Goal: Task Accomplishment & Management: Manage account settings

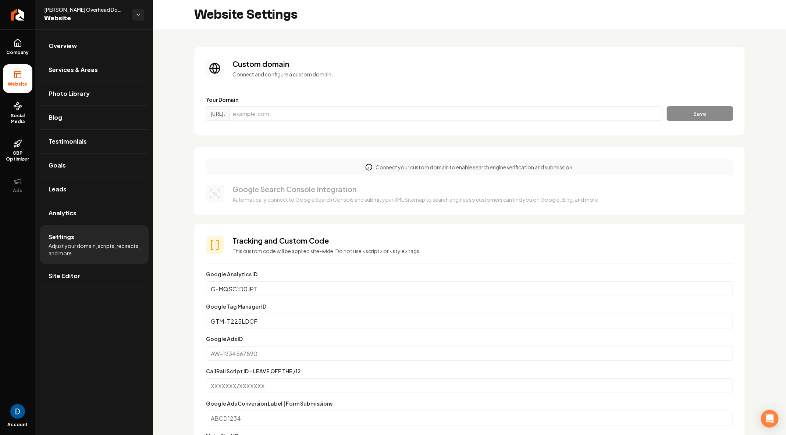
scroll to position [13, 0]
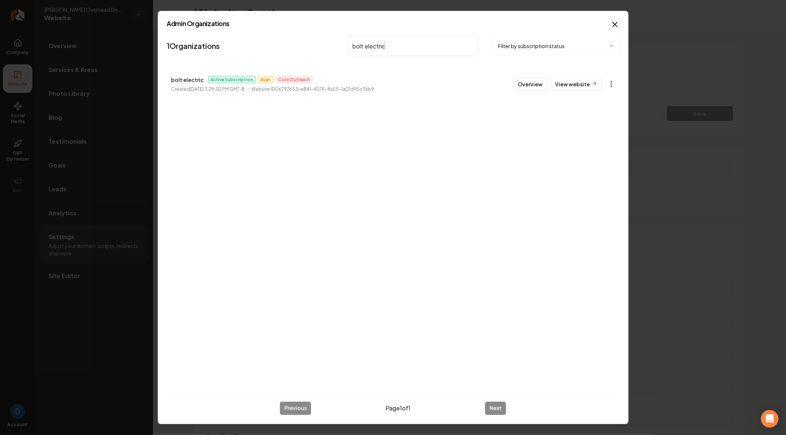
type input "bolt electric"
click at [616, 82] on body "Company Website Social Media GBP Optimizer Ads Account [PERSON_NAME] Overhead D…" at bounding box center [393, 217] width 786 height 435
click at [589, 144] on link "View in Stripe" at bounding box center [593, 148] width 47 height 12
click at [384, 47] on input "bolt electric" at bounding box center [413, 46] width 131 height 21
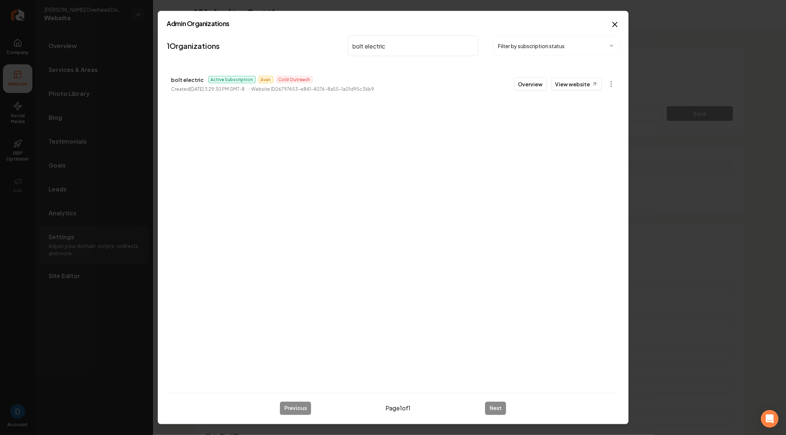
click at [384, 47] on input "bolt electric" at bounding box center [413, 46] width 131 height 21
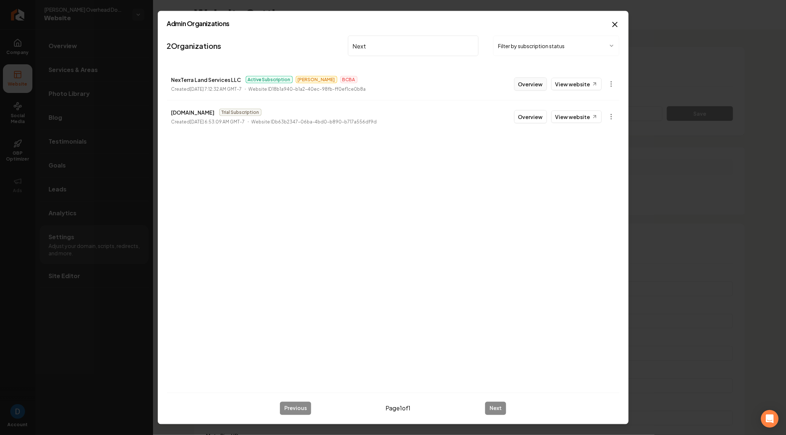
type input "Next"
click at [542, 84] on button "Overview" at bounding box center [530, 84] width 33 height 13
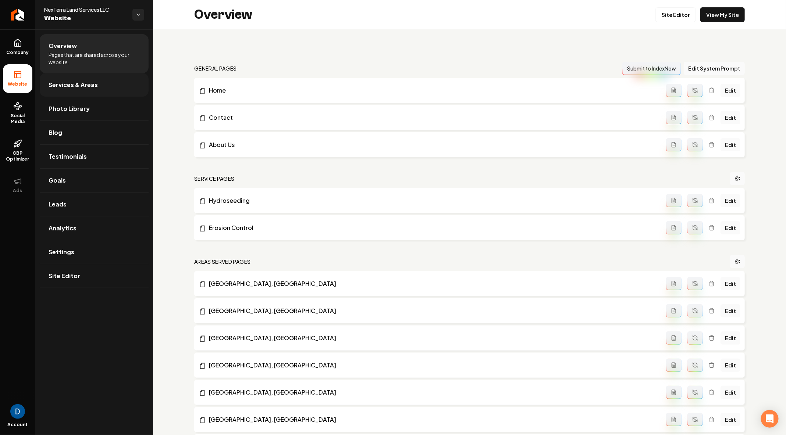
click at [81, 85] on span "Services & Areas" at bounding box center [73, 85] width 49 height 9
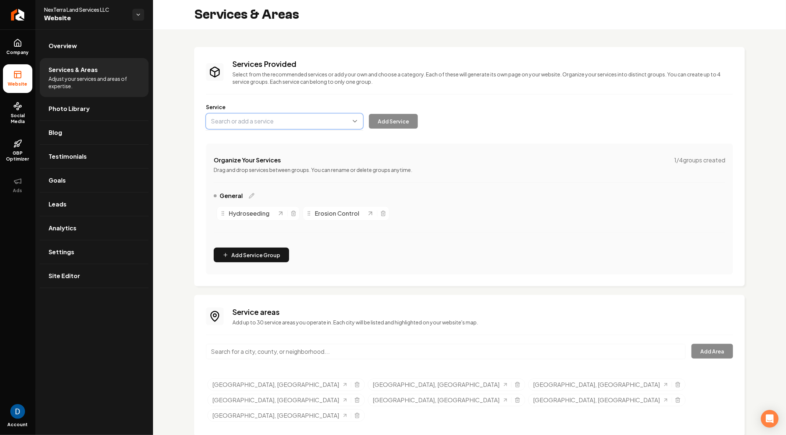
click at [270, 121] on button "Main content area" at bounding box center [284, 121] width 157 height 15
type input "Slit Fencing"
click at [400, 121] on button "Add Service" at bounding box center [393, 121] width 49 height 15
click at [100, 46] on link "Overview" at bounding box center [94, 46] width 109 height 24
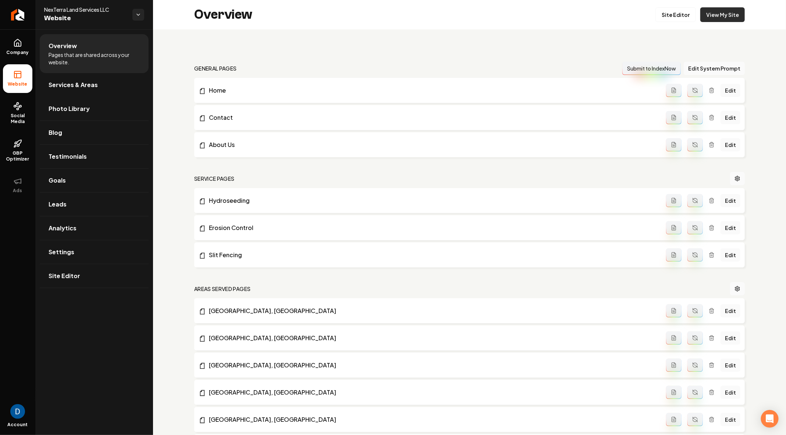
click at [728, 18] on link "View My Site" at bounding box center [722, 14] width 45 height 15
click at [694, 13] on link "Site Editor" at bounding box center [675, 14] width 40 height 15
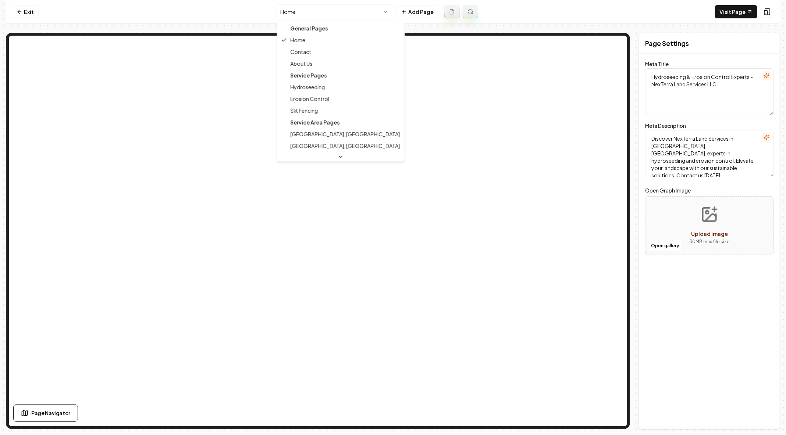
click at [330, 10] on html "Computer Required This feature is only available on a computer. Please switch t…" at bounding box center [393, 217] width 786 height 435
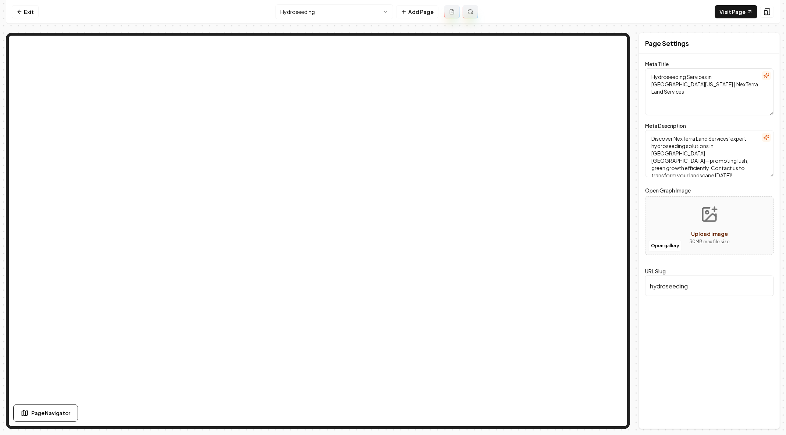
click at [319, 10] on html "Computer Required This feature is only available on a computer. Please switch t…" at bounding box center [393, 217] width 786 height 435
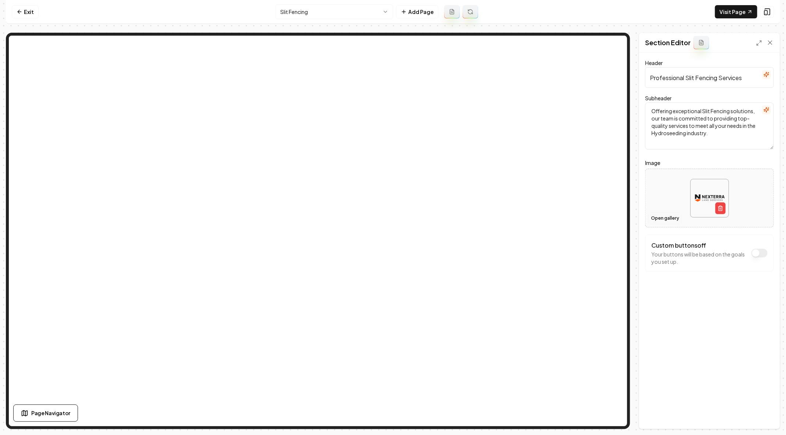
click at [665, 218] on button "Open gallery" at bounding box center [664, 219] width 33 height 12
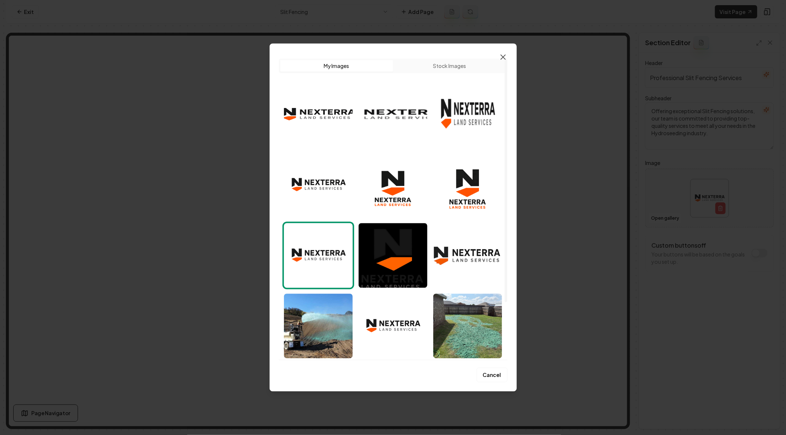
click at [506, 60] on icon "button" at bounding box center [503, 57] width 9 height 9
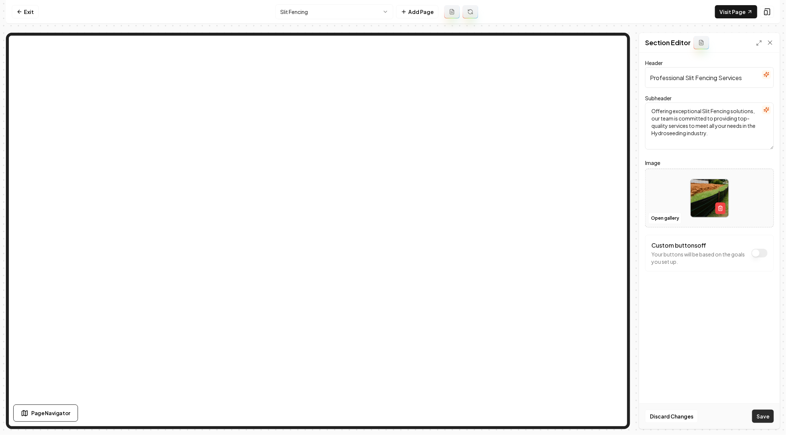
click at [759, 414] on button "Save" at bounding box center [763, 416] width 22 height 13
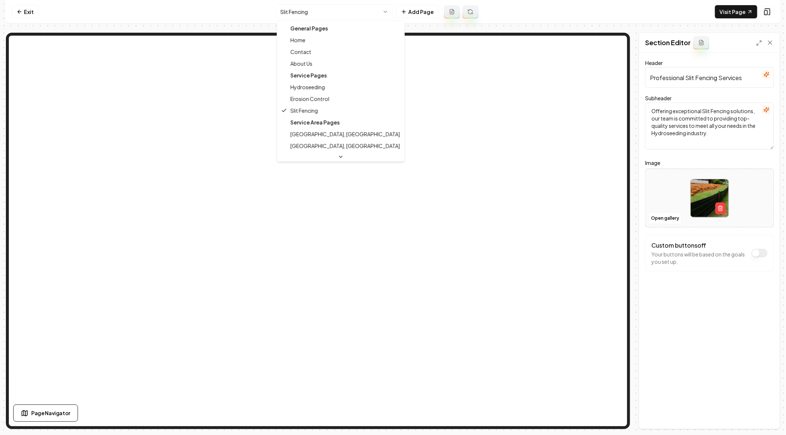
click at [298, 13] on html "Computer Required This feature is only available on a computer. Please switch t…" at bounding box center [393, 217] width 786 height 435
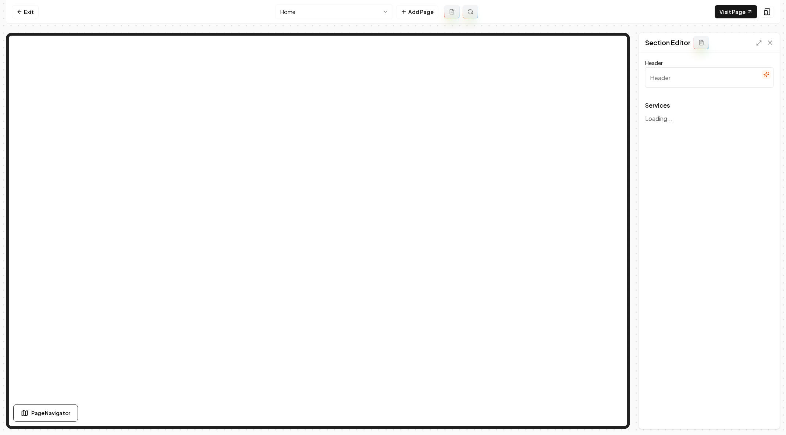
type input "Our Expert Hydroseeding & Erosion Control Services"
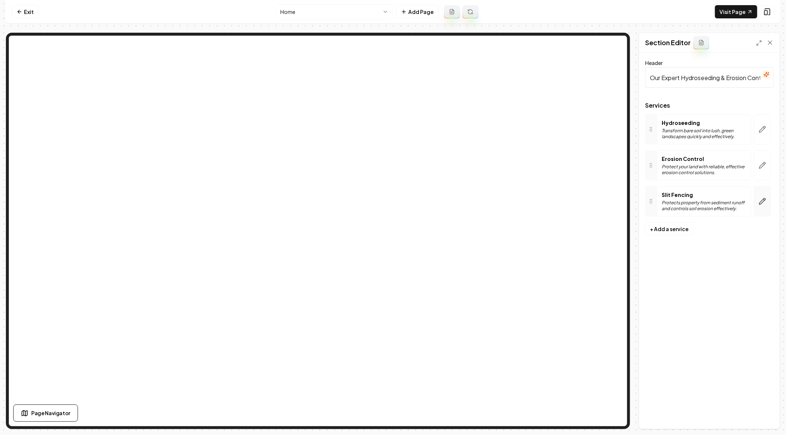
click at [766, 202] on icon "button" at bounding box center [762, 201] width 7 height 7
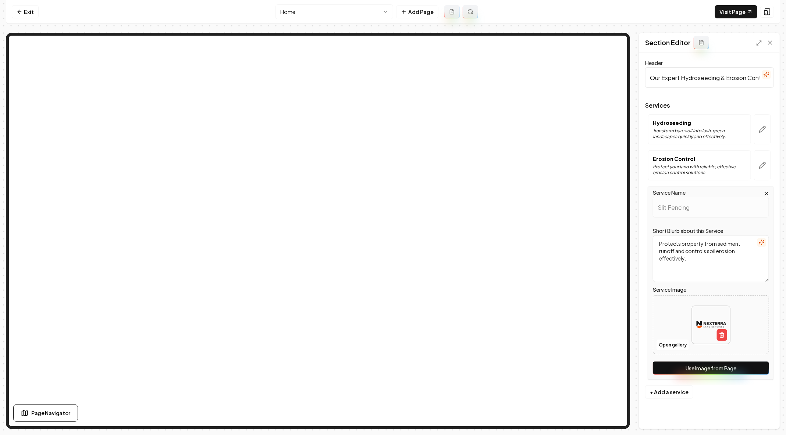
click at [698, 365] on button "Use Image from Page" at bounding box center [711, 368] width 116 height 13
click at [763, 417] on button "Save" at bounding box center [763, 416] width 22 height 13
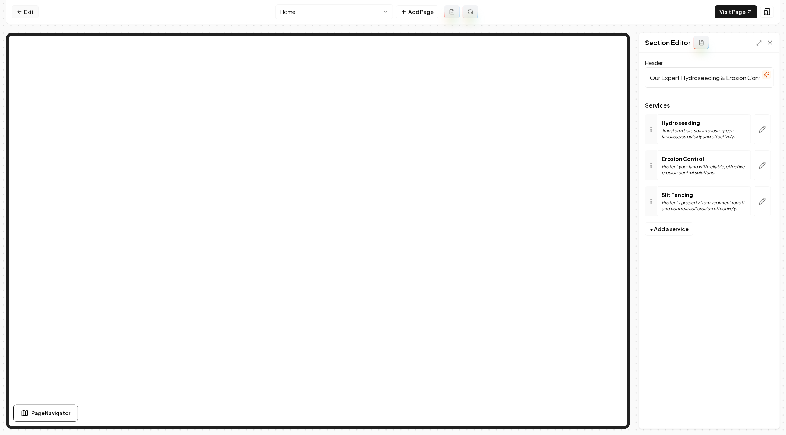
click at [16, 13] on link "Exit" at bounding box center [25, 11] width 27 height 13
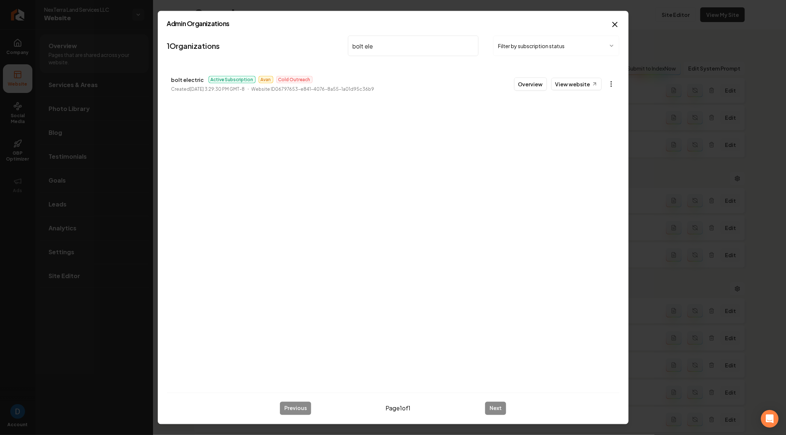
type input "bolt ele"
click at [616, 85] on body "Company Website Social Media GBP Optimizer Ads Account NexTerra Land Services L…" at bounding box center [393, 217] width 786 height 435
click at [586, 149] on link "View in Stripe" at bounding box center [593, 148] width 47 height 12
click at [184, 79] on p "bolt electric" at bounding box center [187, 79] width 33 height 9
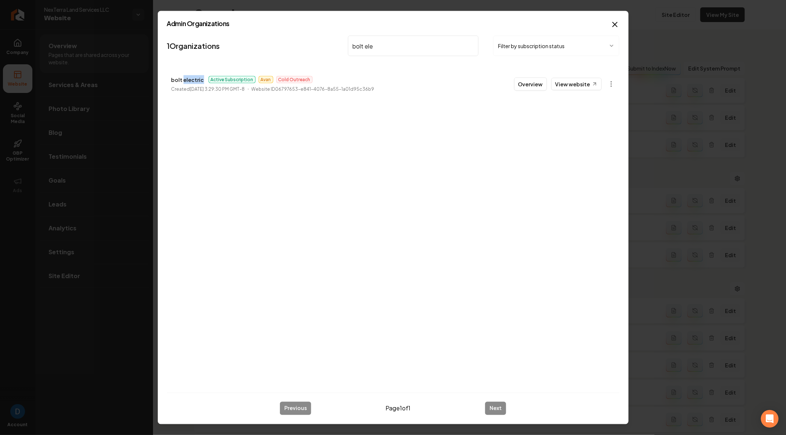
click at [184, 79] on p "bolt electric" at bounding box center [187, 79] width 33 height 9
copy p "bolt electric"
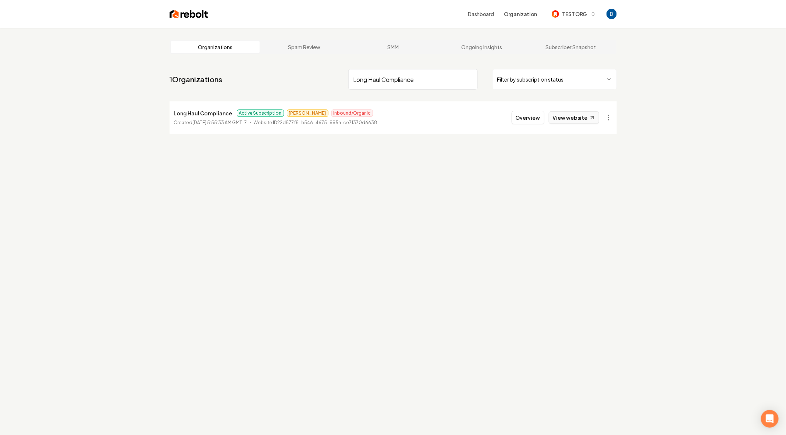
type input "Long Haul Compliance"
click at [573, 113] on link "View website" at bounding box center [574, 117] width 50 height 13
click at [530, 121] on button "Overview" at bounding box center [528, 117] width 33 height 13
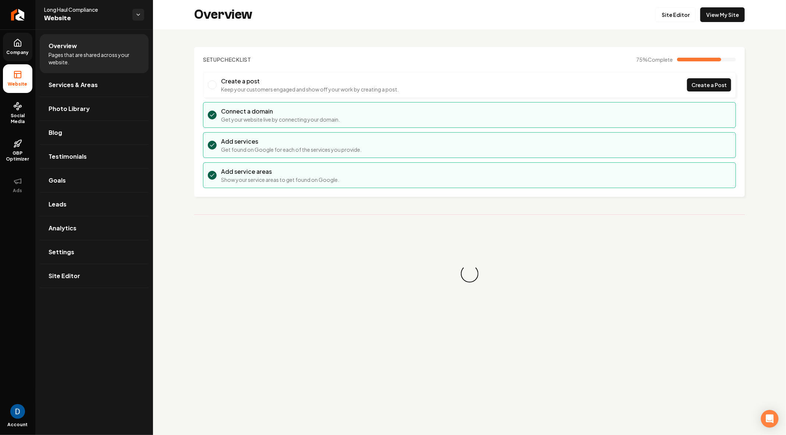
click at [16, 47] on link "Company" at bounding box center [17, 47] width 29 height 29
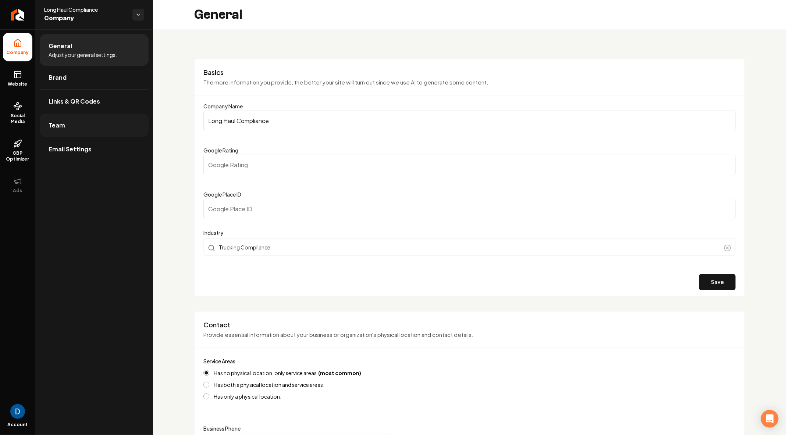
click at [86, 128] on link "Team" at bounding box center [94, 126] width 109 height 24
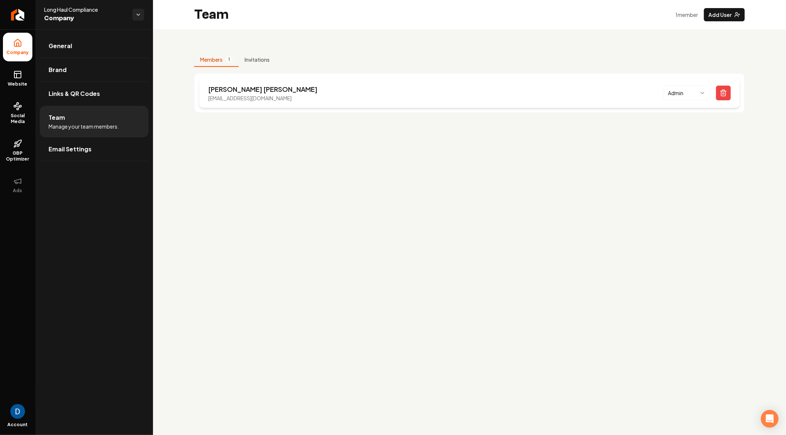
click at [243, 97] on p "nick@longhaulcompliance.com" at bounding box center [262, 98] width 109 height 7
copy p "nick@longhaulcompliance.com"
